Goal: Navigation & Orientation: Find specific page/section

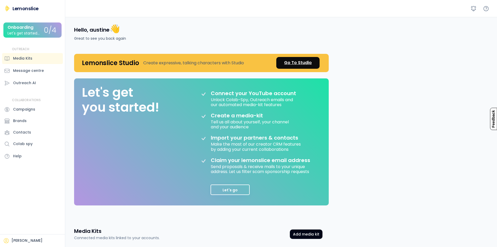
click at [299, 63] on div "Go To Studio" at bounding box center [298, 63] width 28 height 6
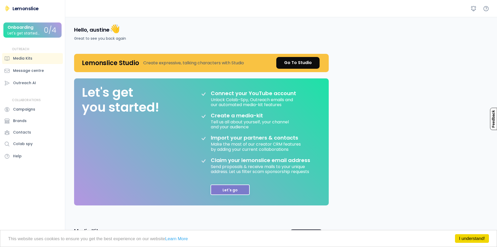
click at [237, 192] on button "Let's go" at bounding box center [230, 189] width 39 height 10
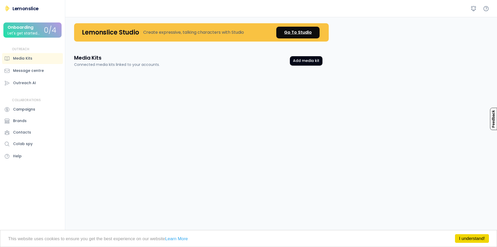
click at [293, 31] on div "Go To Studio" at bounding box center [298, 32] width 28 height 6
click at [298, 33] on div "Go To Studio" at bounding box center [298, 32] width 28 height 6
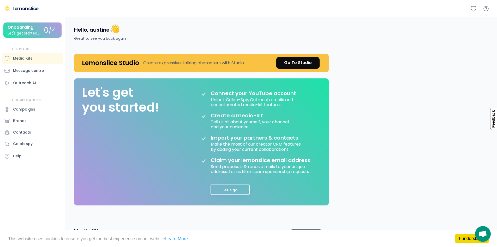
click at [384, 123] on div "Hello, austine 👋 Great to see you back again Lemonslice Studio Create expressiv…" at bounding box center [283, 173] width 430 height 313
click at [304, 61] on div "Go To Studio" at bounding box center [298, 63] width 28 height 6
click at [297, 62] on div "Go To Studio" at bounding box center [298, 63] width 28 height 6
click at [483, 236] on span "Open chat" at bounding box center [483, 234] width 9 height 7
